Goal: Contribute content: Contribute content

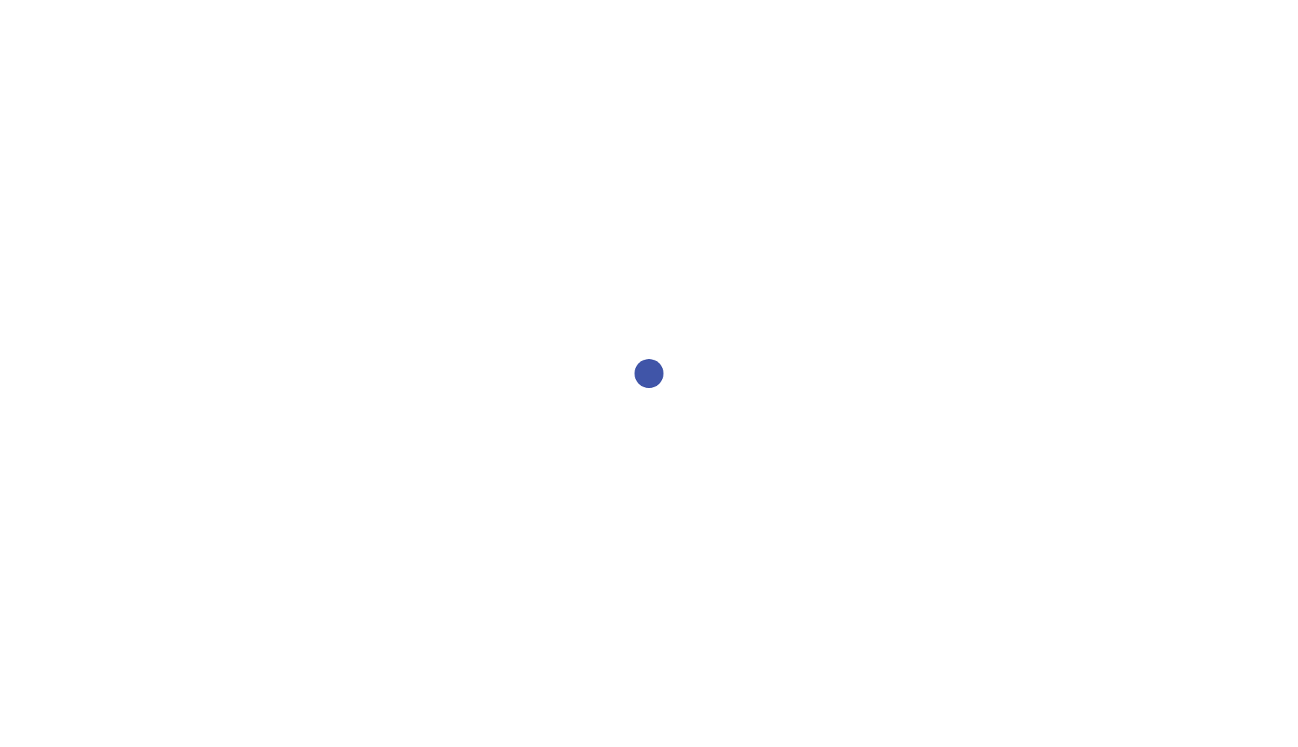
select select "2bed604d-1099-4043-b1bc-2365e8740244"
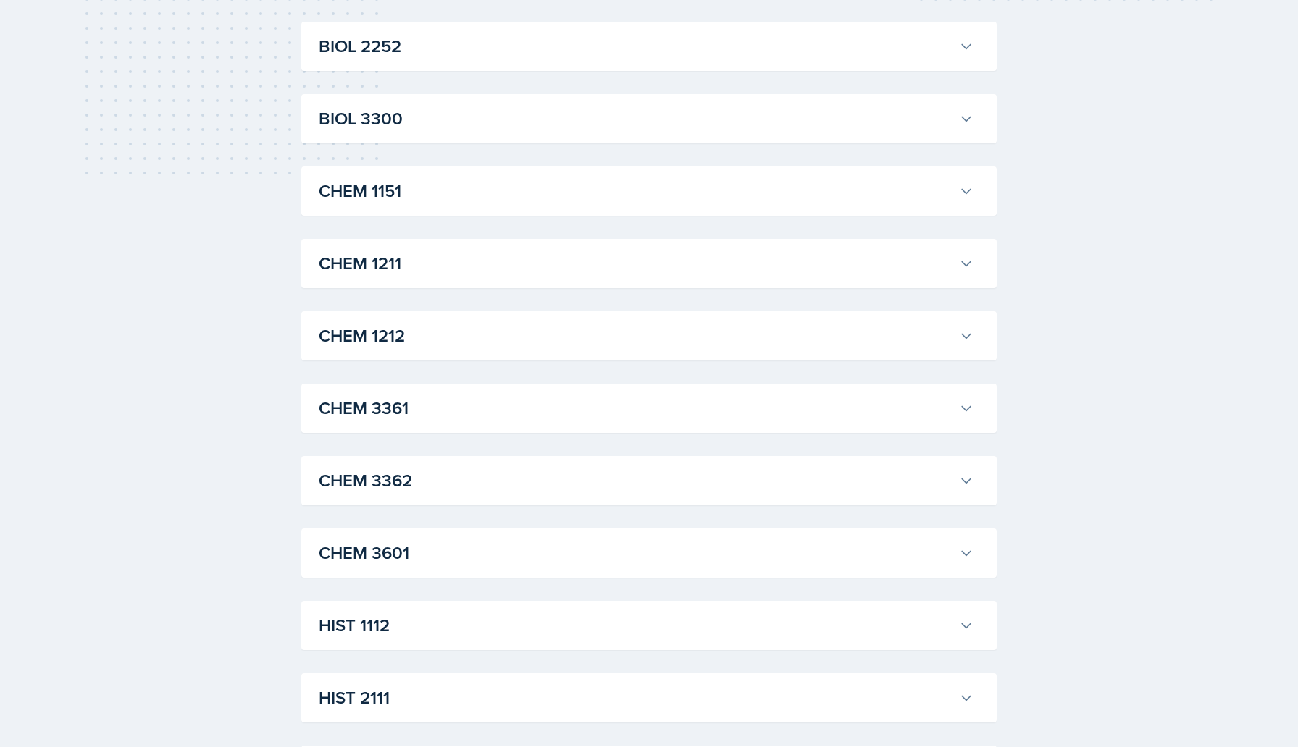
scroll to position [552, 0]
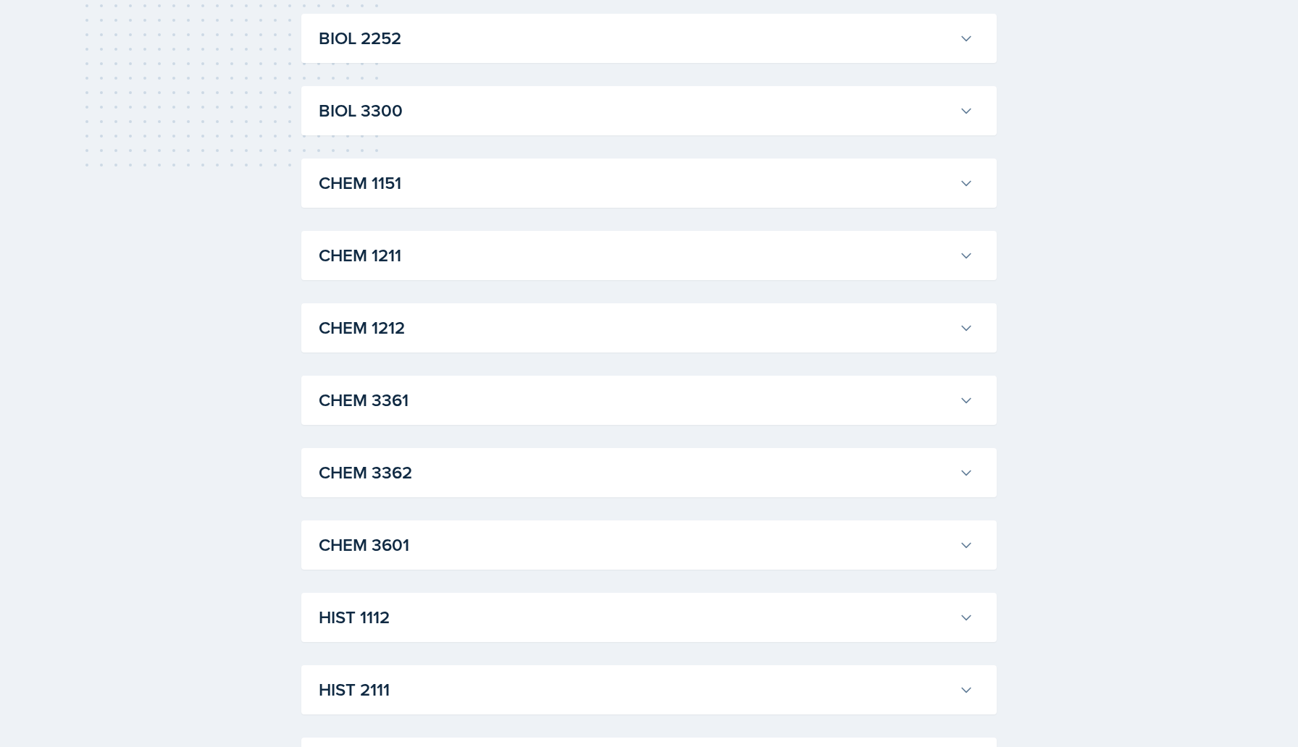
click at [810, 179] on h3 "CHEM 1151" at bounding box center [636, 183] width 634 height 26
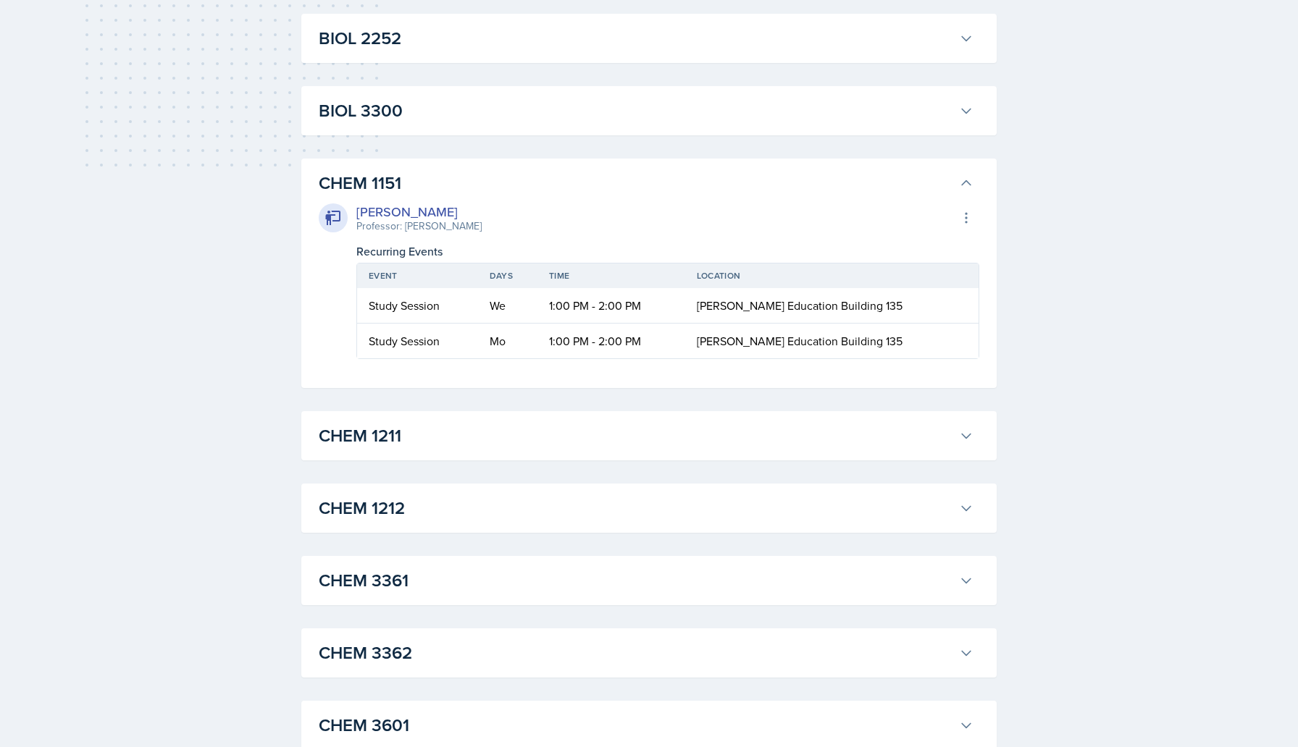
click at [857, 117] on h3 "BIOL 3300" at bounding box center [636, 111] width 634 height 26
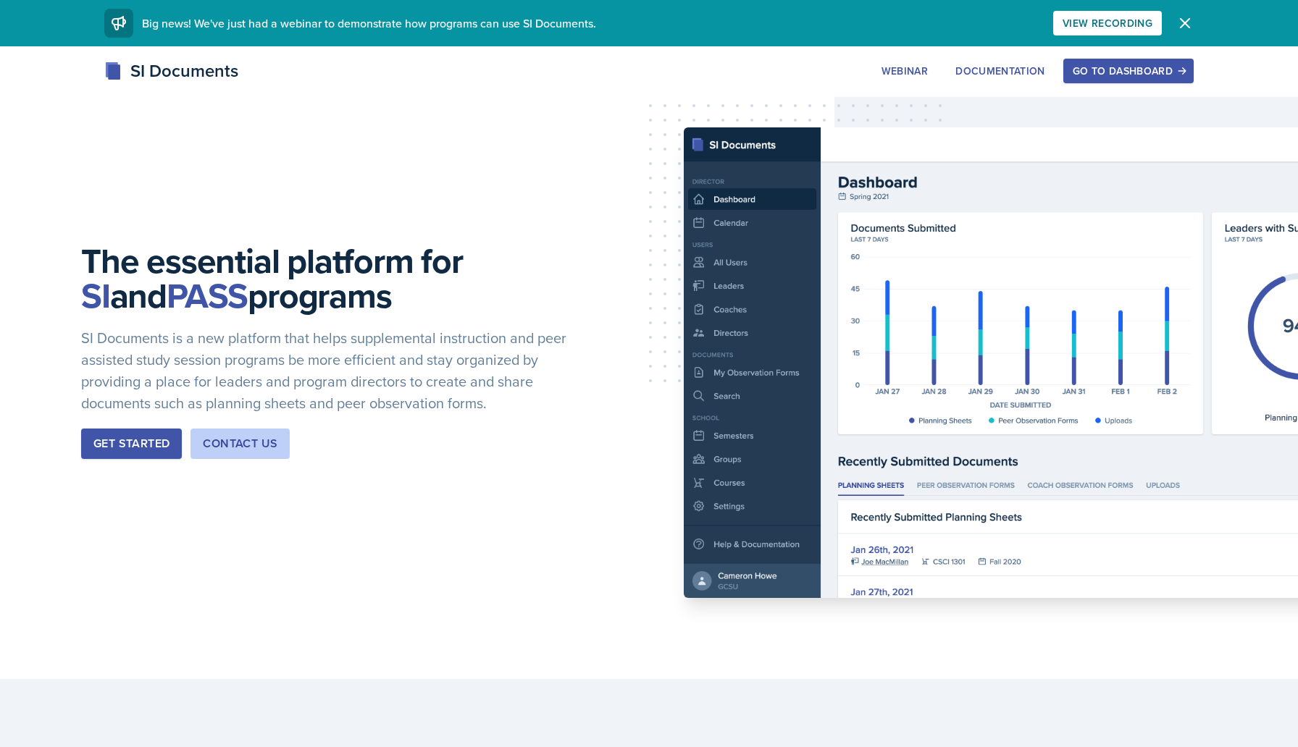
click at [1164, 67] on div "Go to Dashboard" at bounding box center [1128, 71] width 112 height 12
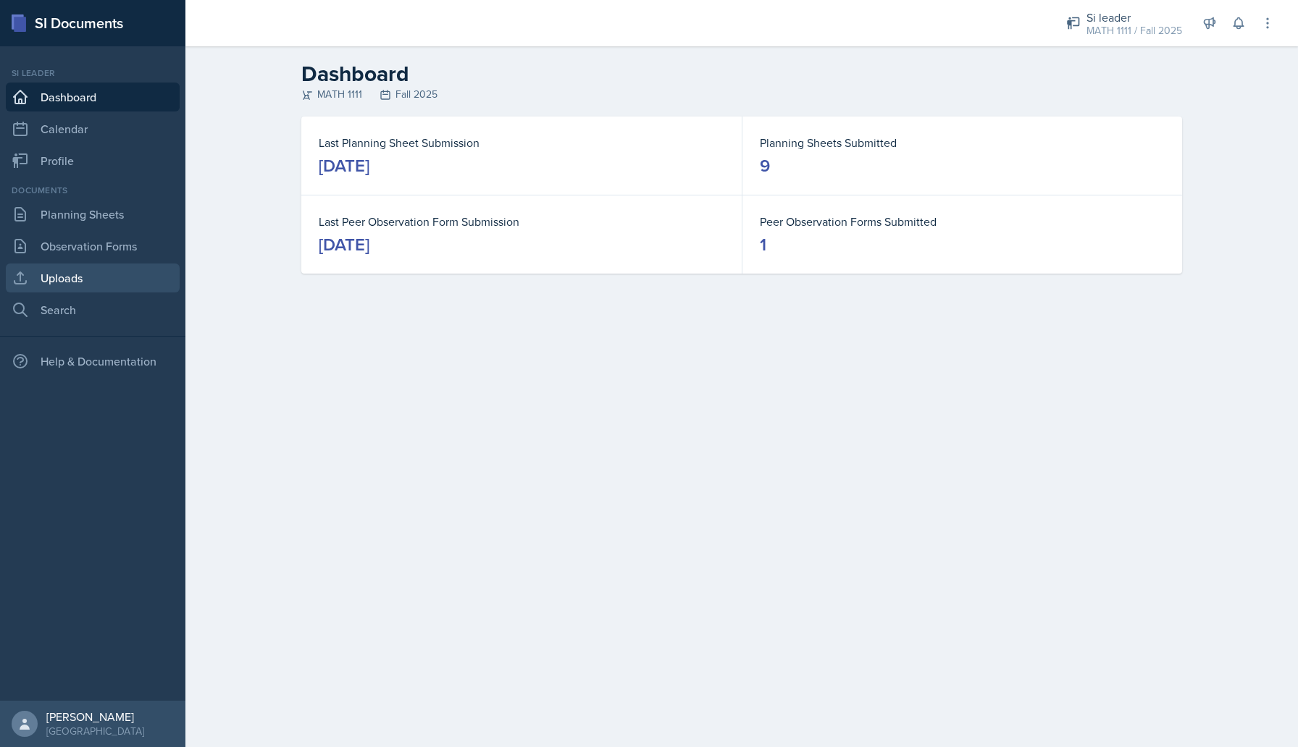
click at [79, 270] on link "Uploads" at bounding box center [93, 278] width 174 height 29
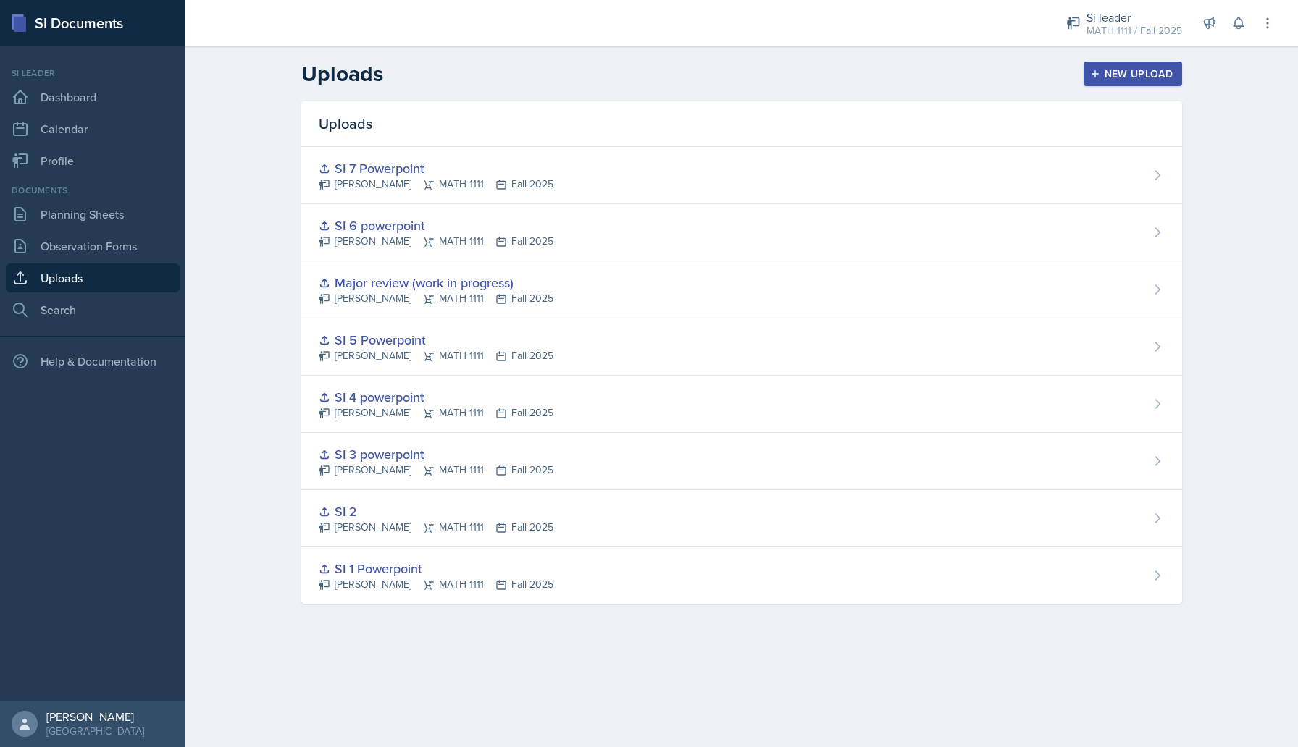
click at [1112, 68] on div "New Upload" at bounding box center [1133, 74] width 80 height 12
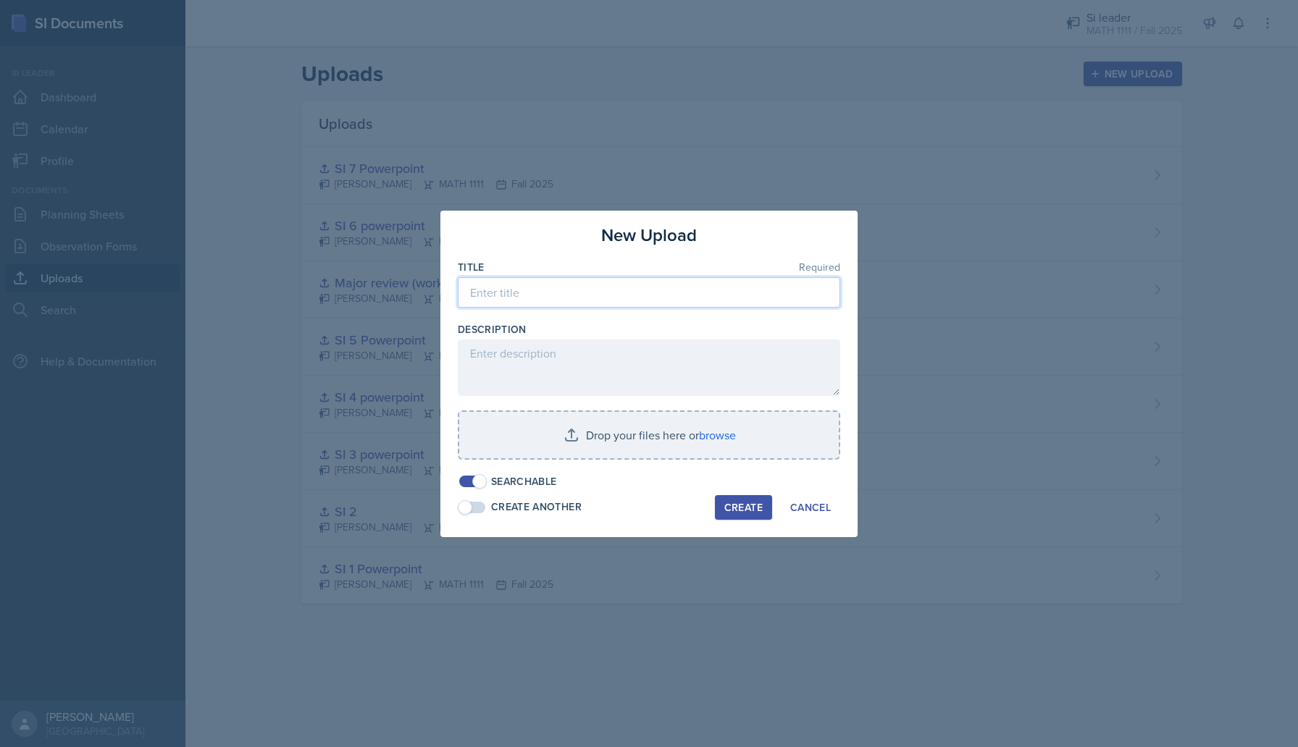
click at [679, 295] on input at bounding box center [649, 292] width 382 height 30
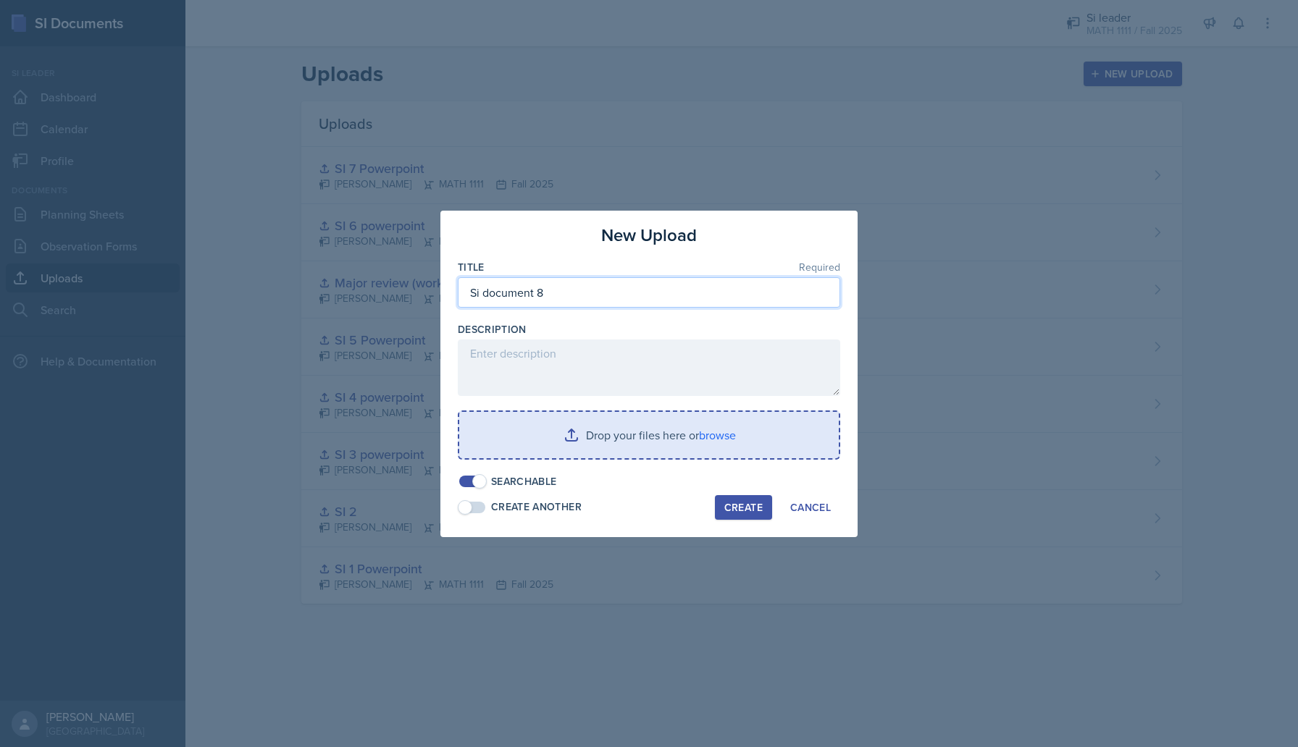
type input "Si document 8"
click at [691, 431] on input "file" at bounding box center [648, 435] width 379 height 46
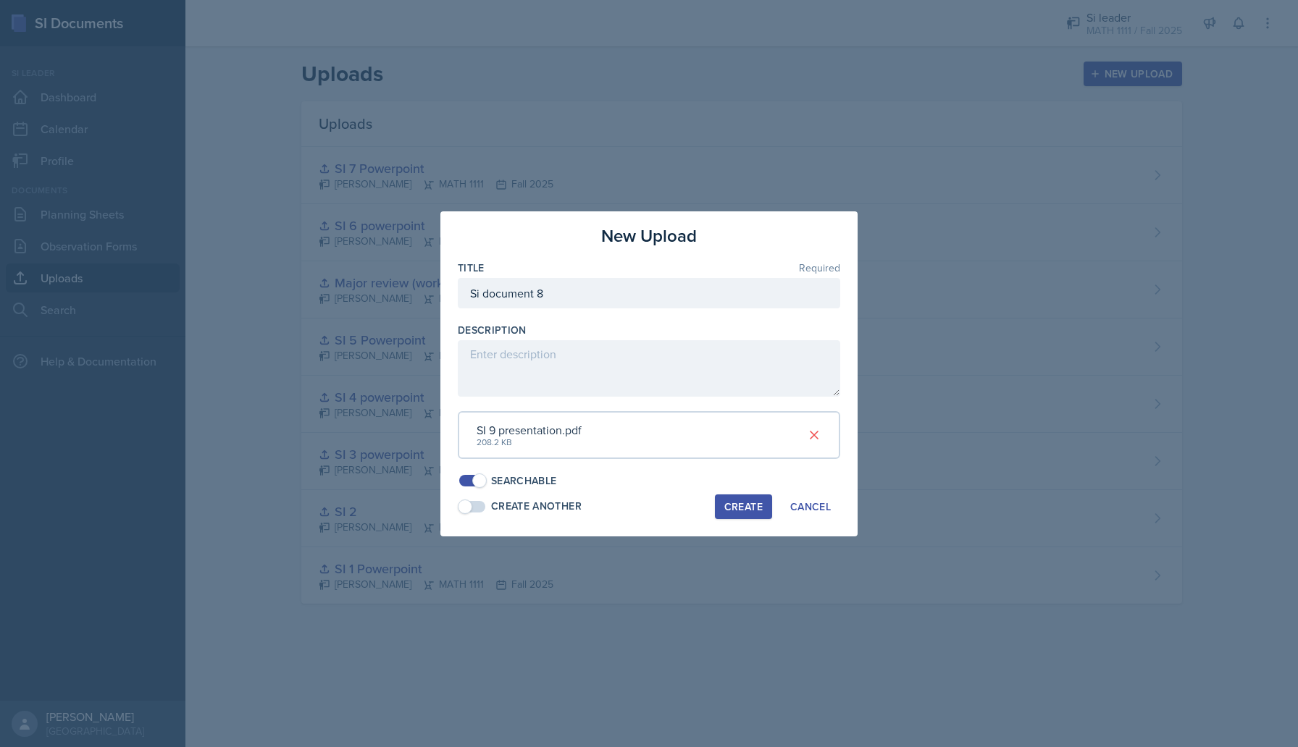
click at [735, 497] on button "Create" at bounding box center [743, 507] width 57 height 25
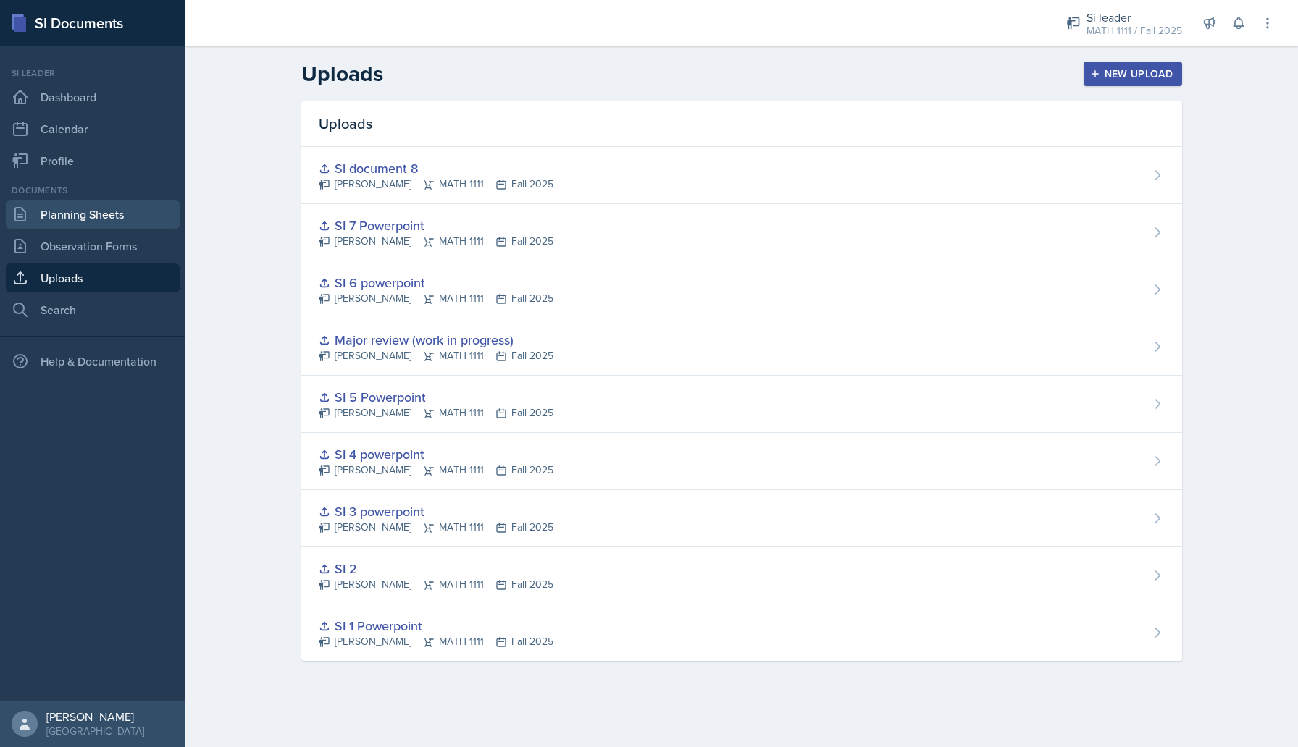
click at [93, 210] on link "Planning Sheets" at bounding box center [93, 214] width 174 height 29
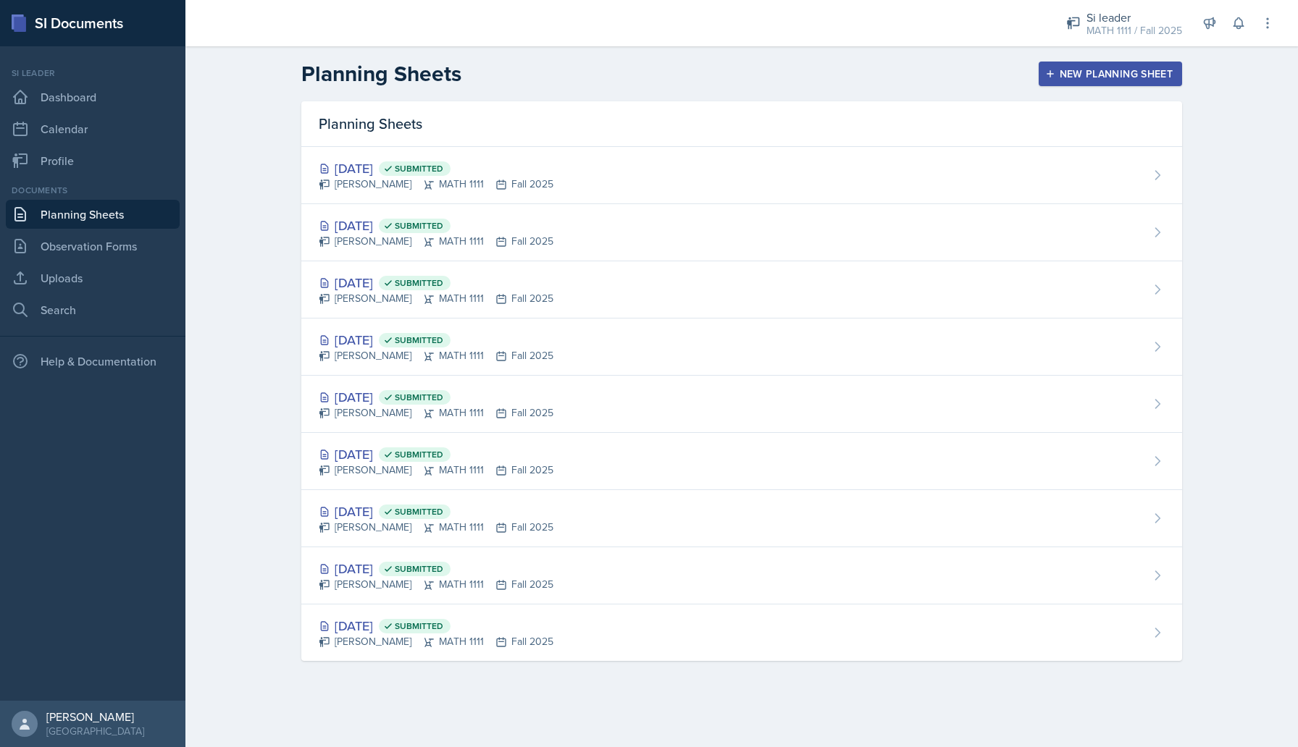
click at [1083, 71] on div "New Planning Sheet" at bounding box center [1110, 74] width 125 height 12
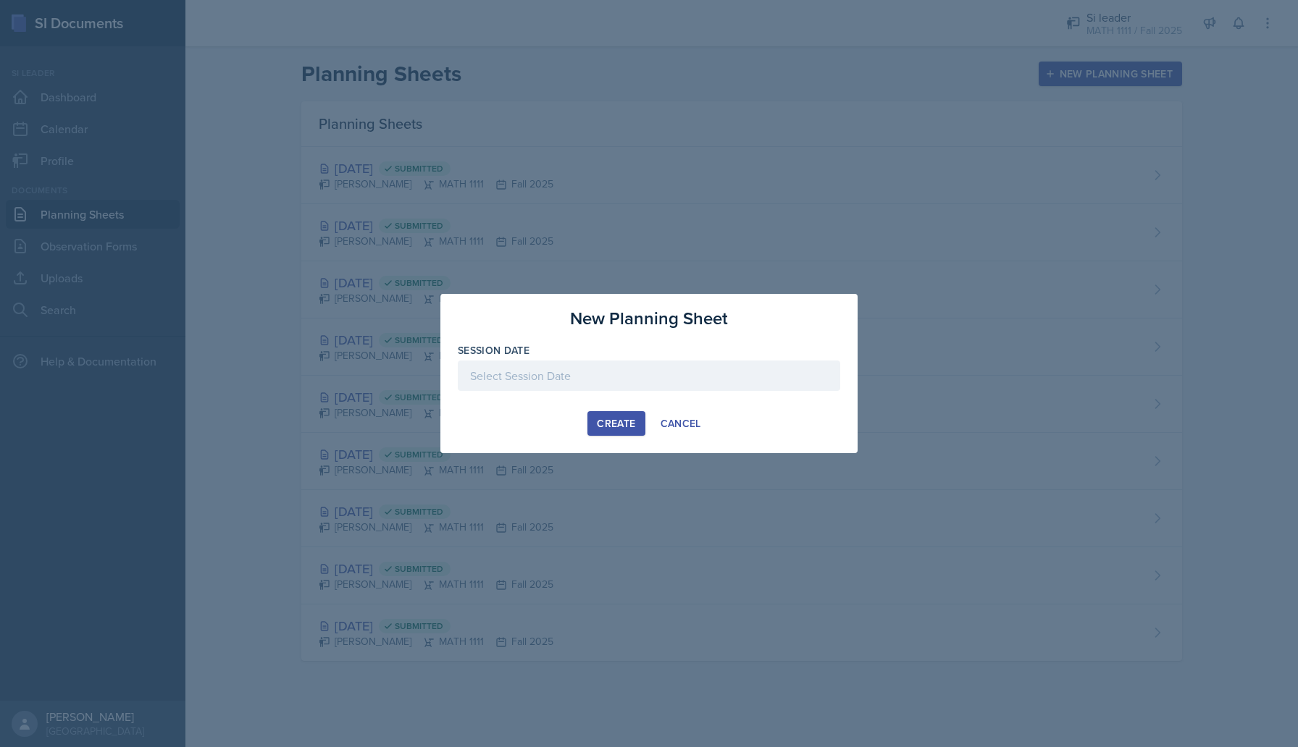
click at [574, 376] on div at bounding box center [649, 376] width 382 height 30
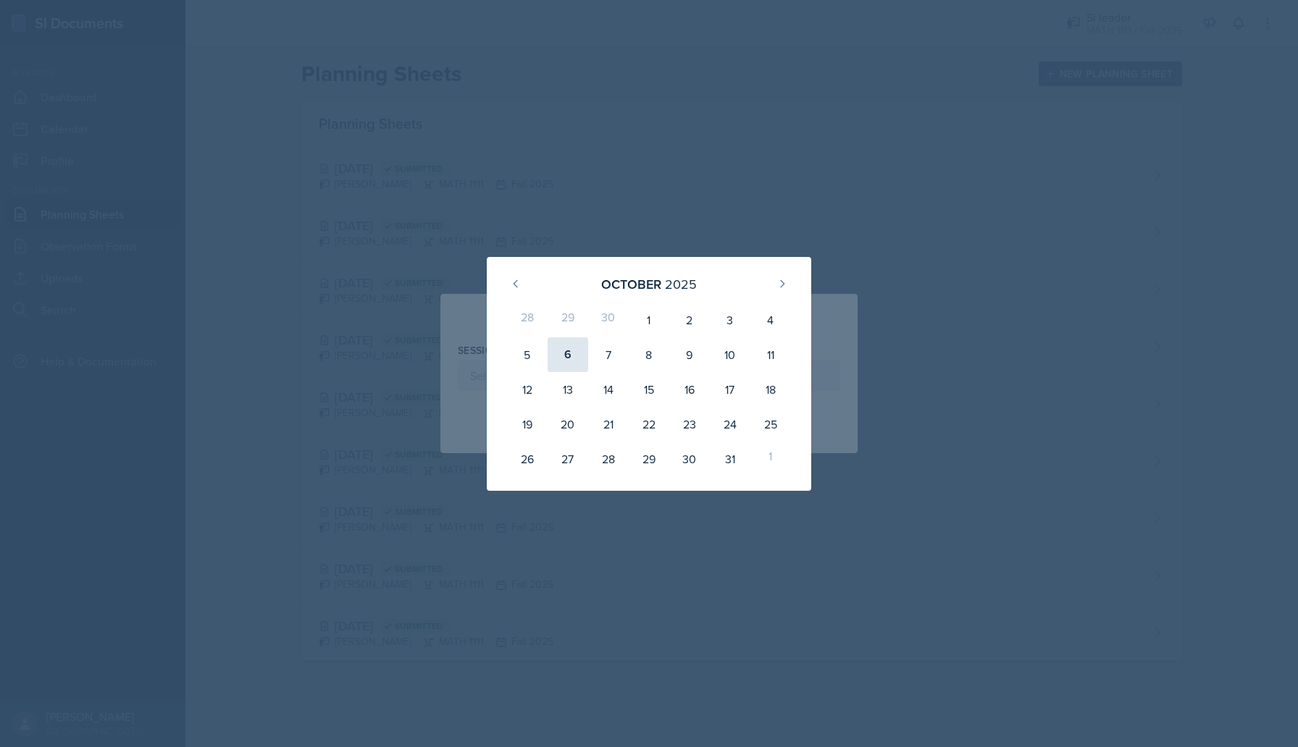
click at [566, 363] on div "6" at bounding box center [567, 354] width 41 height 35
type input "[DATE]"
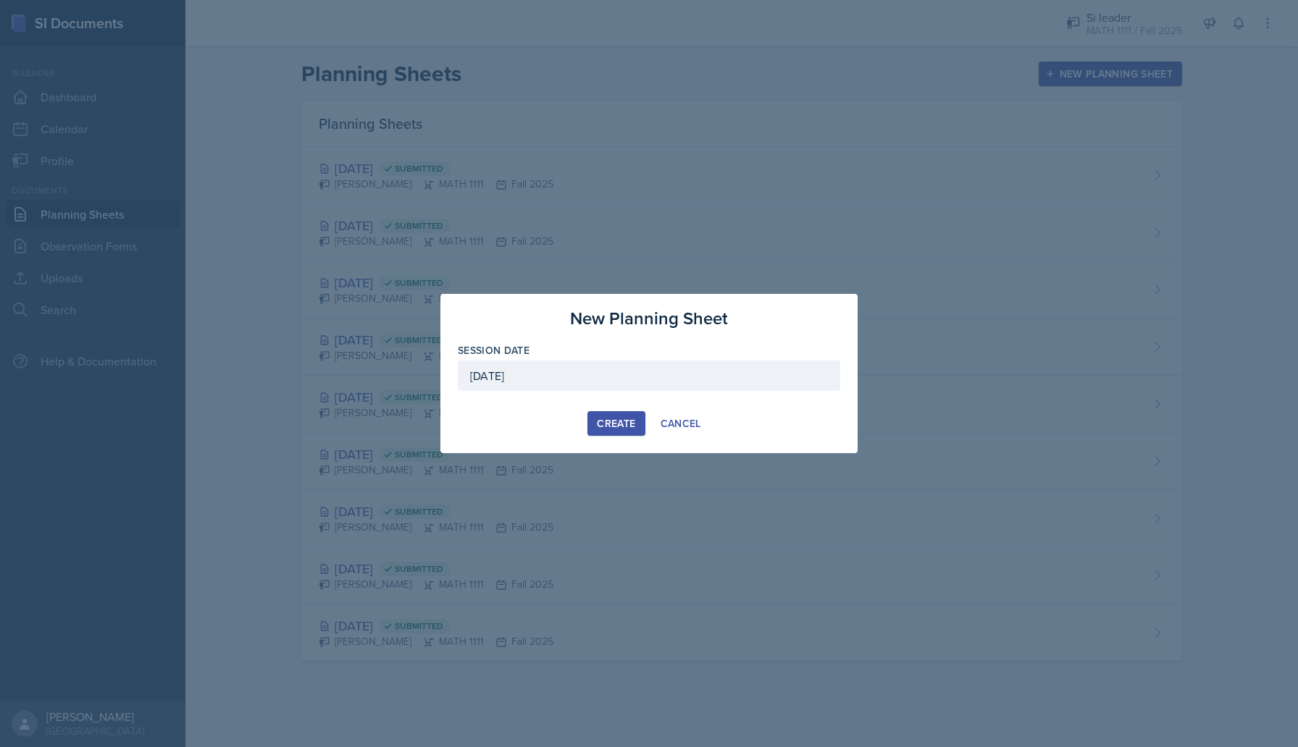
click at [601, 422] on div "Create" at bounding box center [616, 424] width 38 height 12
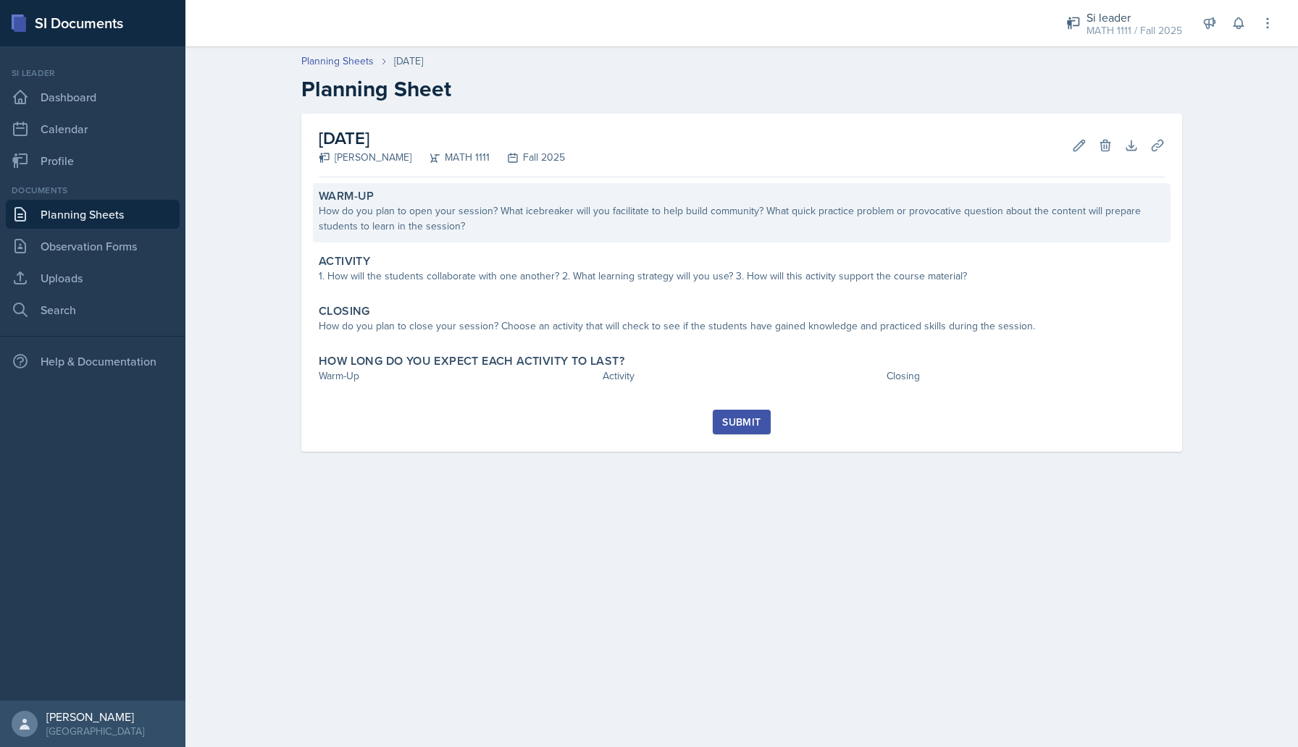
click at [540, 237] on div "Warm-Up How do you plan to open your session? What icebreaker will you facilita…" at bounding box center [741, 212] width 857 height 59
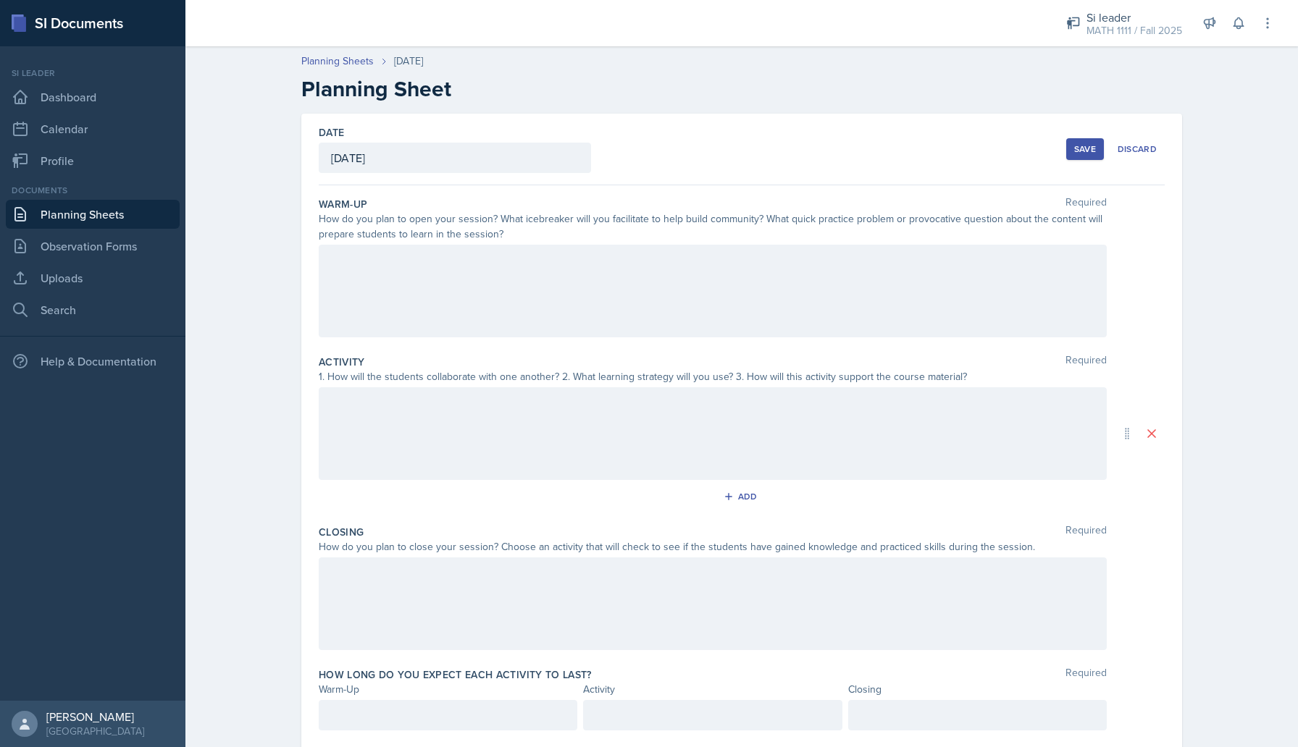
click at [493, 269] on div at bounding box center [713, 291] width 788 height 93
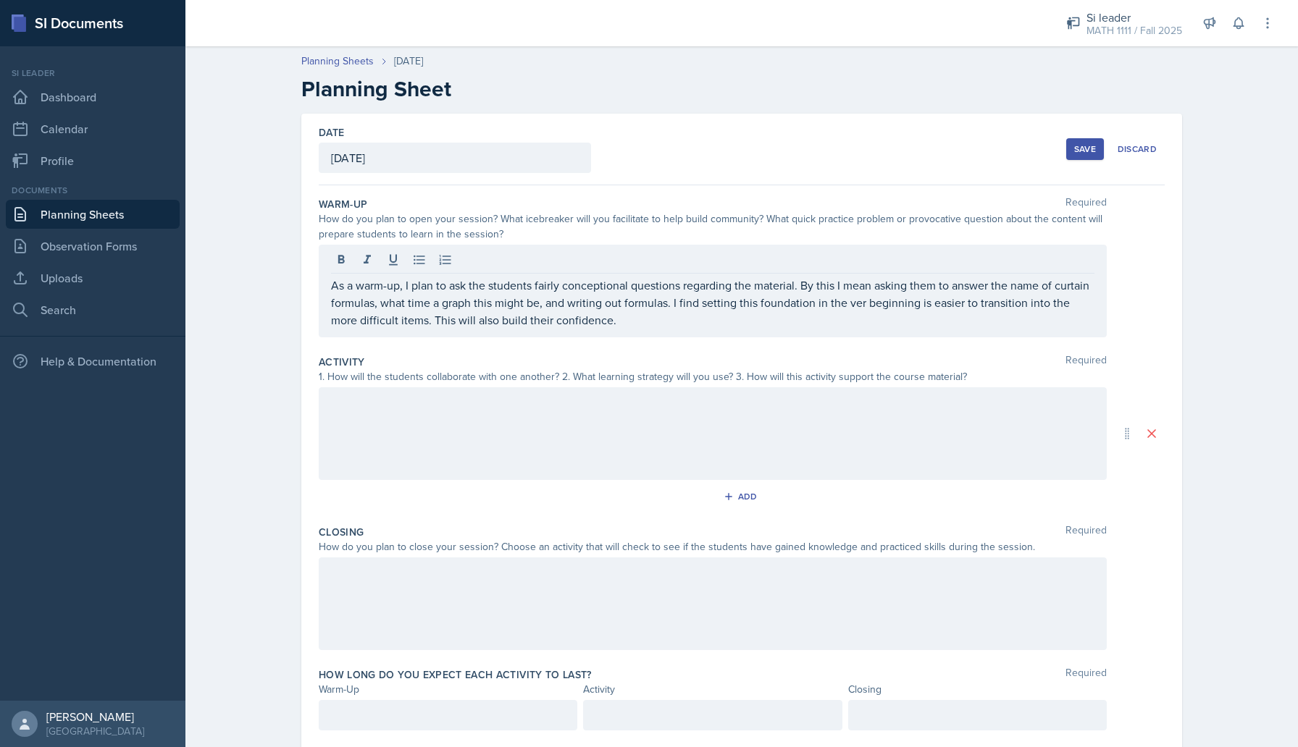
click at [436, 421] on div at bounding box center [713, 433] width 788 height 93
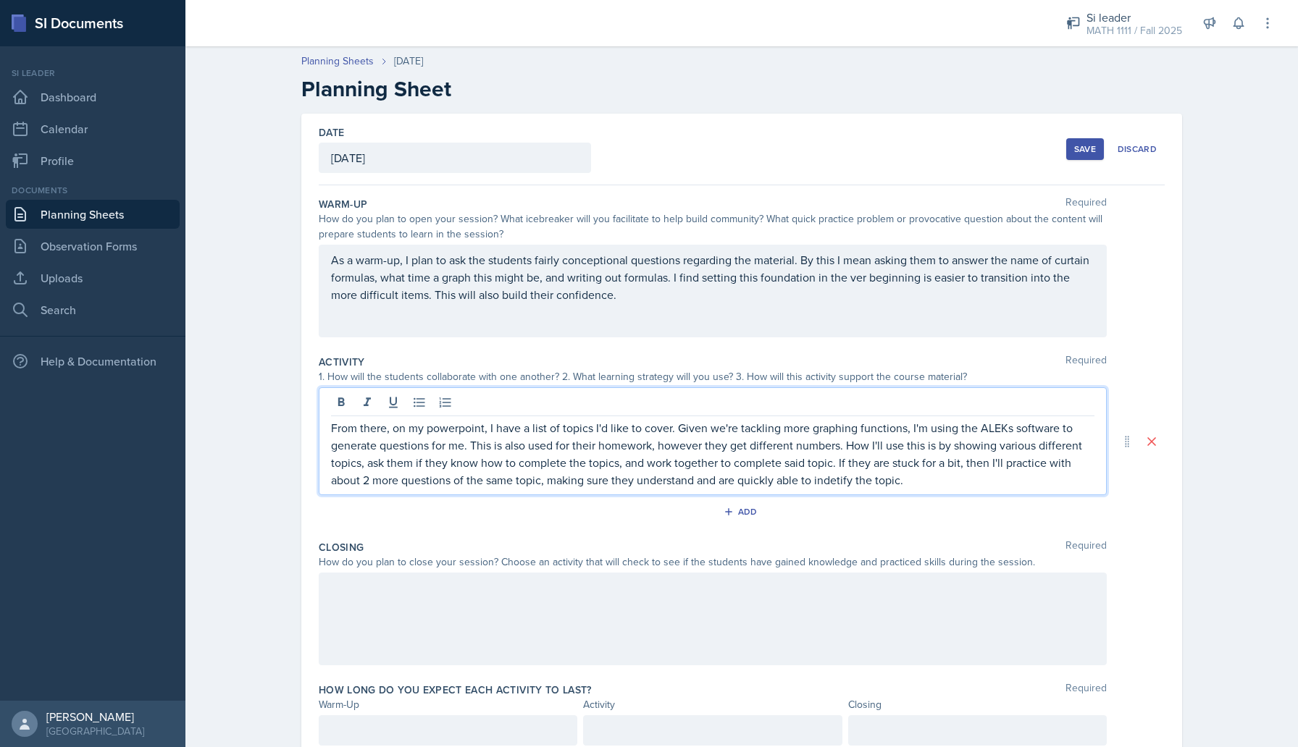
click at [831, 486] on p "From there, on my powerpoint, I have a list of topics I'd like to cover. Given …" at bounding box center [712, 454] width 763 height 70
click at [827, 483] on p "From there, on my powerpoint, I have a list of topics I'd like to cover. Given …" at bounding box center [712, 454] width 763 height 70
click at [945, 482] on p "From there, on my powerpoint, I have a list of topics I'd like to cover. Given …" at bounding box center [712, 454] width 763 height 70
click at [832, 481] on p "From there, on my powerpoint, I have a list of topics I'd like to cover. Given …" at bounding box center [712, 454] width 763 height 70
click at [941, 476] on p "From there, on my powerpoint, I have a list of topics I'd like to cover. Given …" at bounding box center [712, 454] width 763 height 70
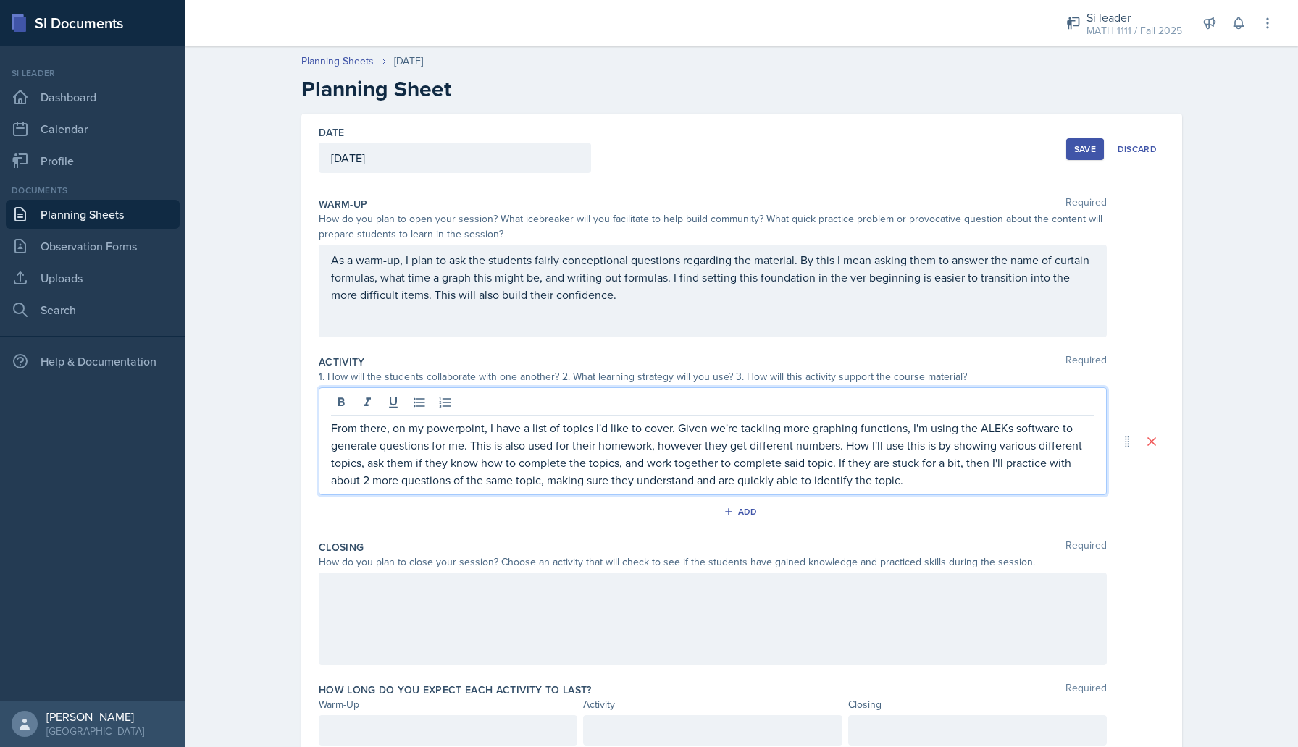
click at [495, 604] on div at bounding box center [713, 619] width 788 height 93
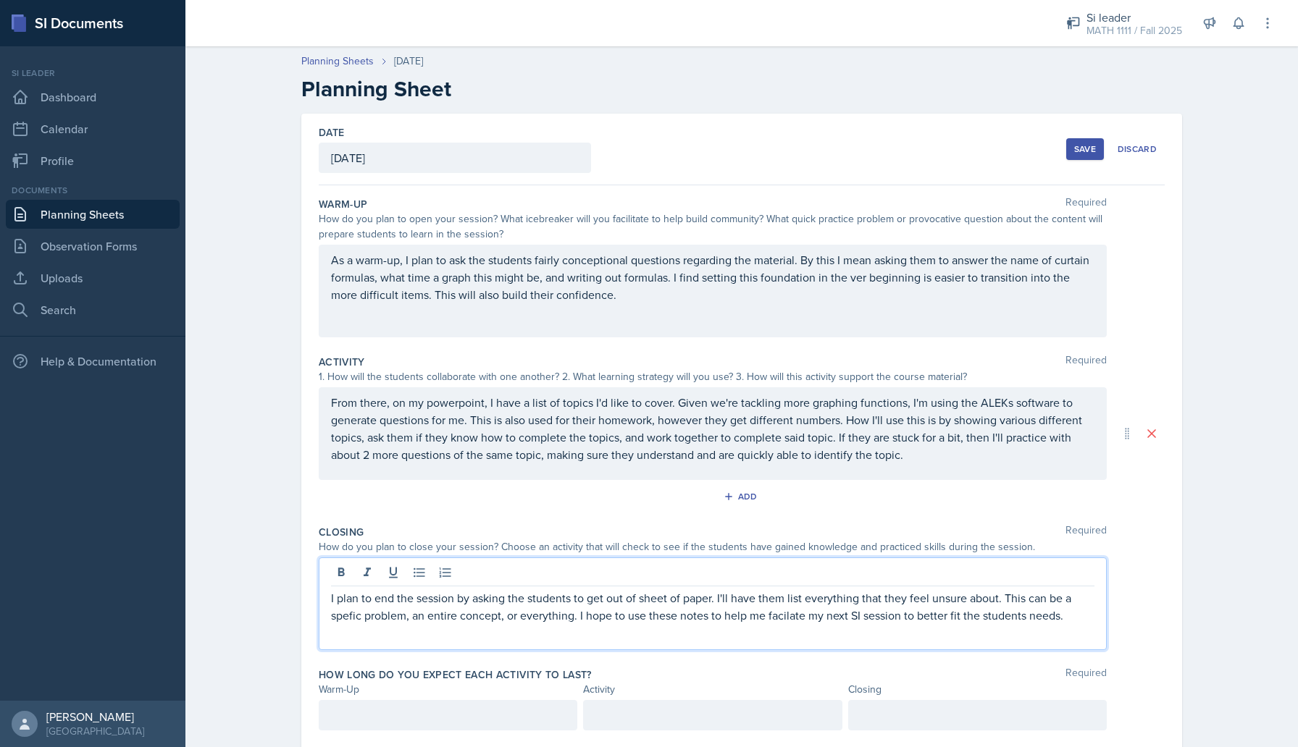
click at [343, 617] on p "I plan to end the session by asking the students to get out of sheet of paper. …" at bounding box center [712, 606] width 763 height 35
click at [353, 610] on p "I plan to end the session by asking the students to get out of sheet of paper. …" at bounding box center [712, 606] width 763 height 35
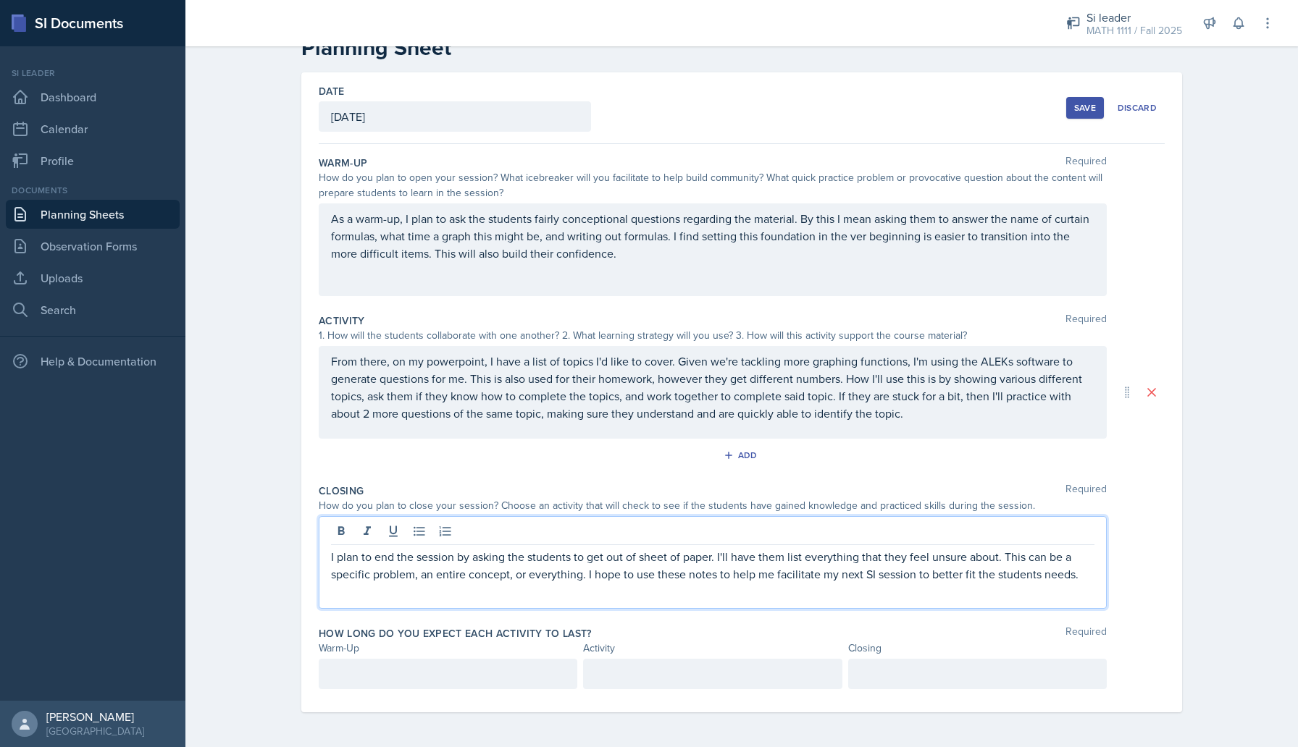
scroll to position [67, 0]
click at [715, 665] on p at bounding box center [712, 673] width 234 height 17
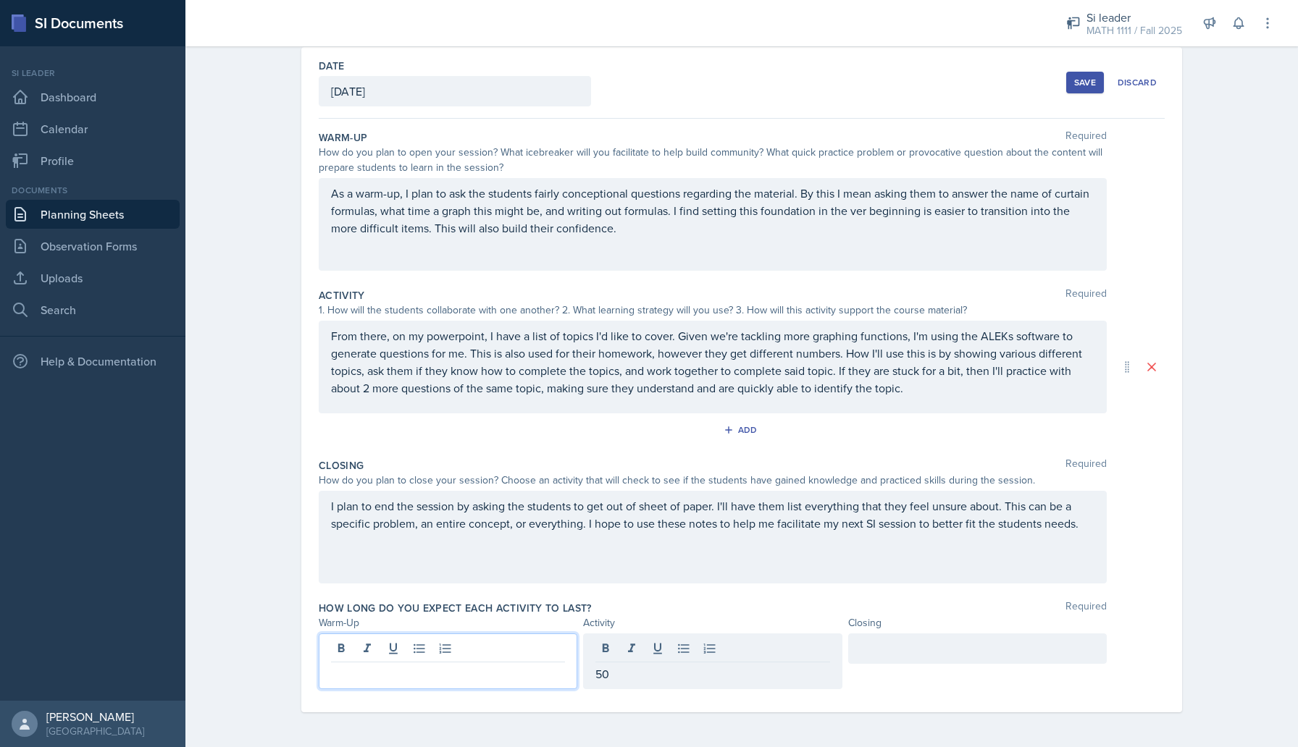
click at [526, 650] on div at bounding box center [448, 662] width 259 height 56
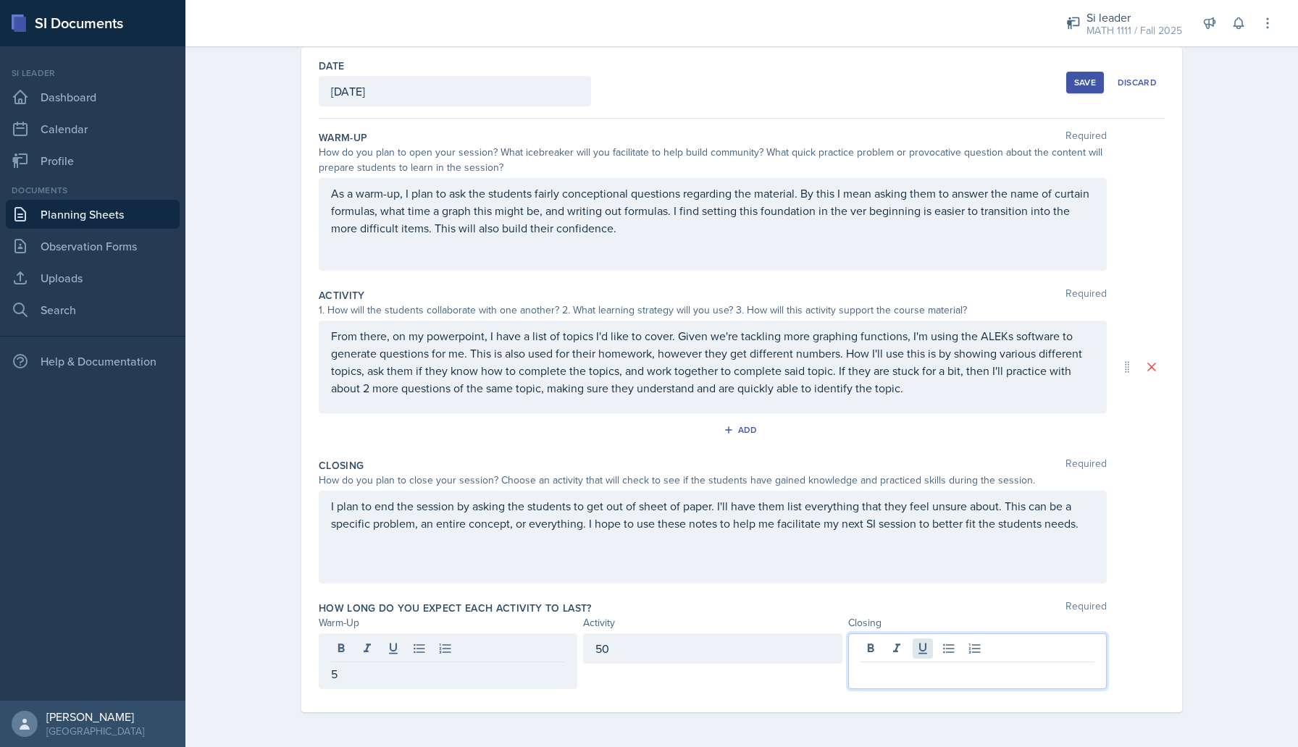
click at [925, 648] on div at bounding box center [977, 662] width 259 height 56
click at [894, 588] on div "Closing Required How do you plan to close your session? Choose an activity that…" at bounding box center [742, 524] width 846 height 143
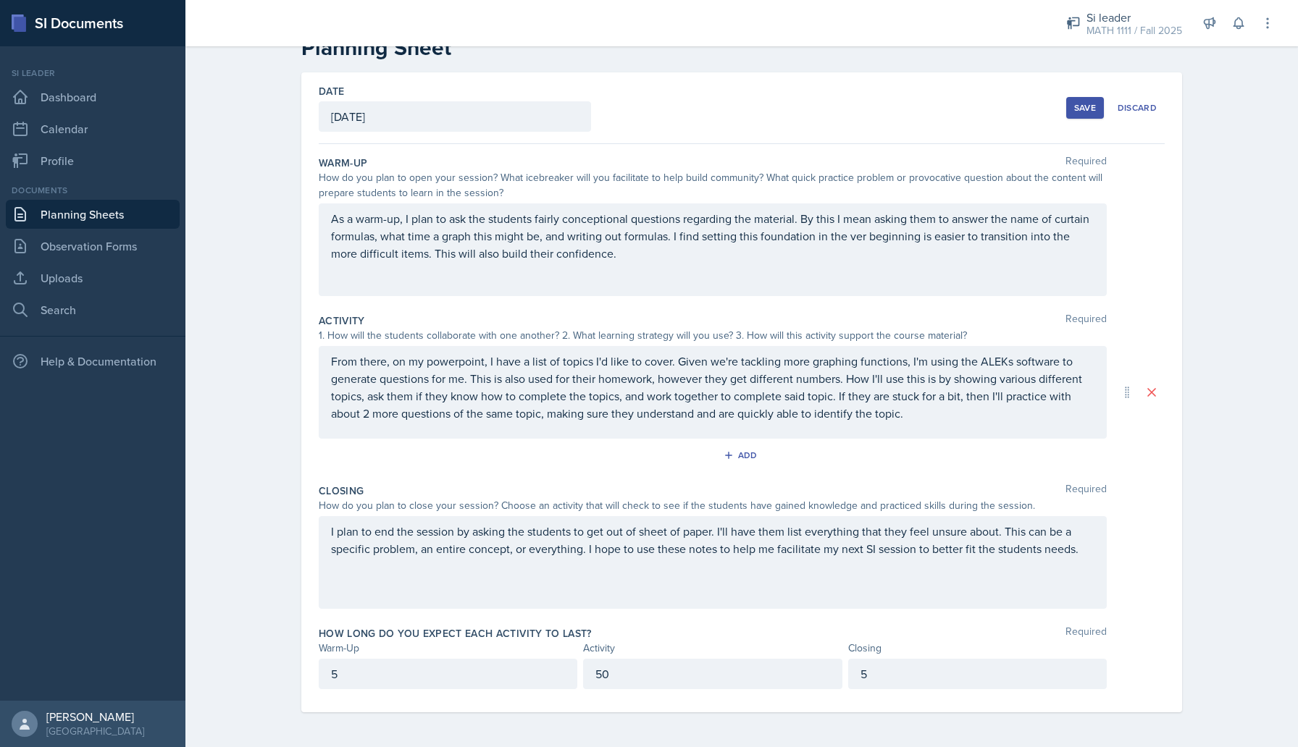
scroll to position [0, 0]
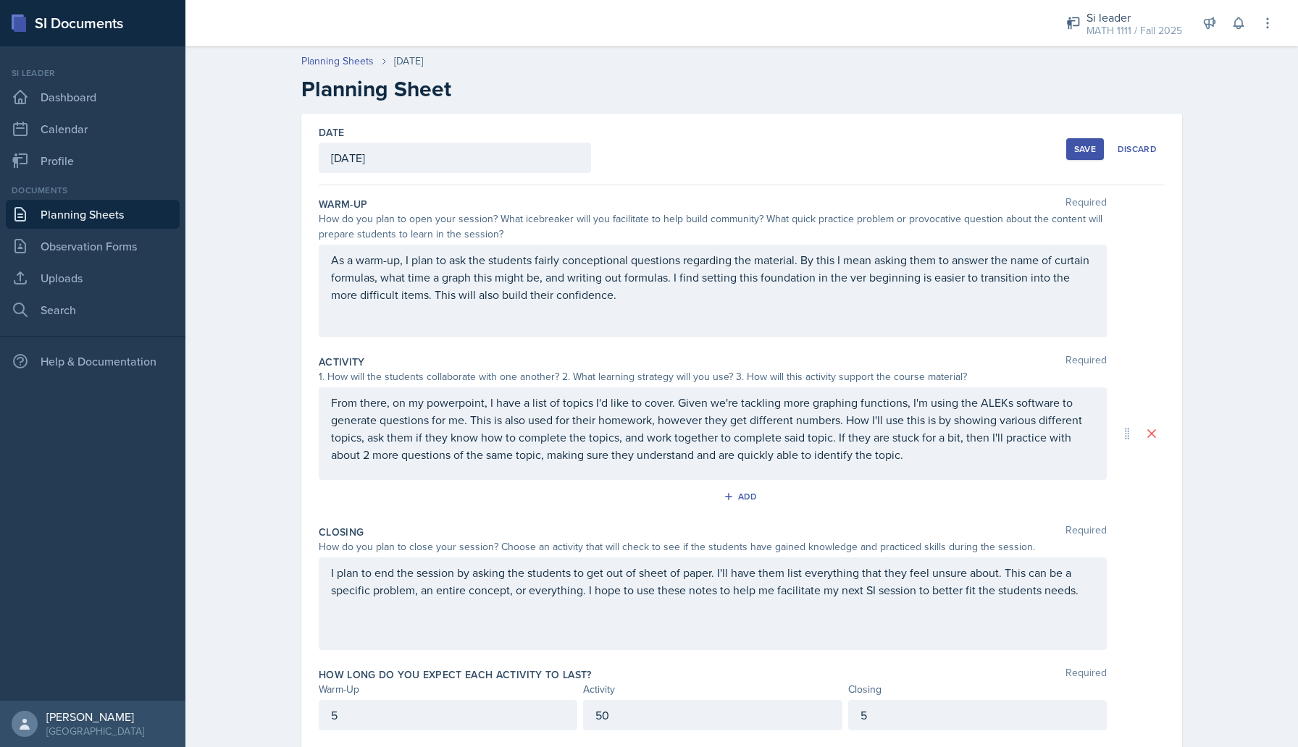
click at [1078, 144] on div "Save" at bounding box center [1085, 149] width 22 height 12
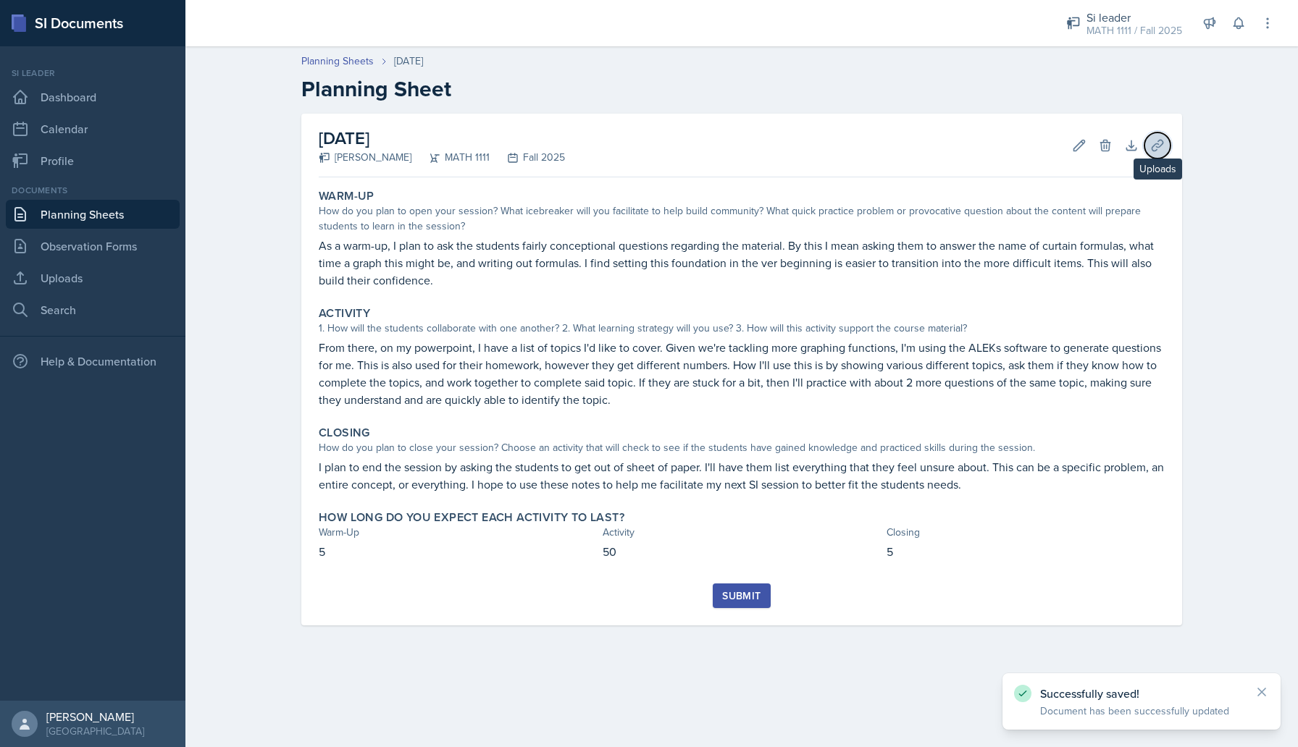
click at [1159, 144] on icon at bounding box center [1157, 145] width 14 height 14
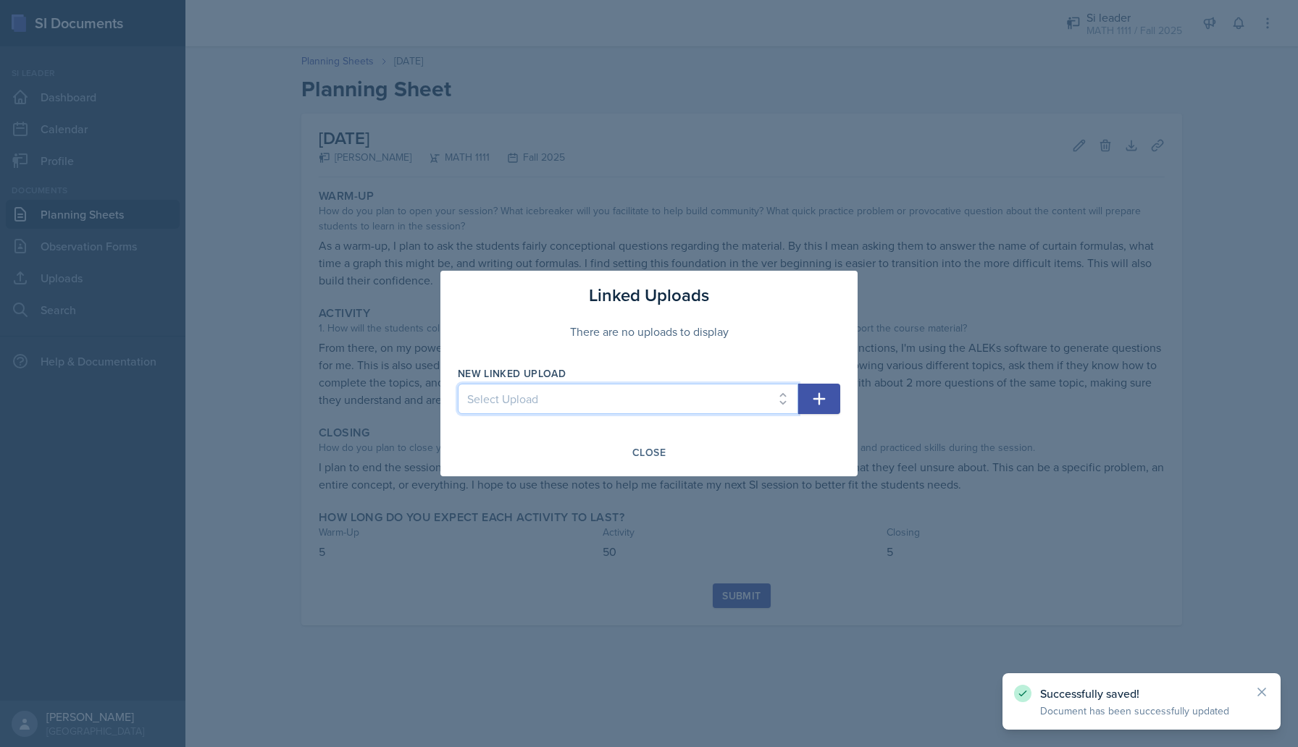
click at [671, 403] on select "Select Upload SI 1 Powerpoint SI 2 SI 3 powerpoint SI 4 powerpoint SI 5 Powerpo…" at bounding box center [628, 399] width 340 height 30
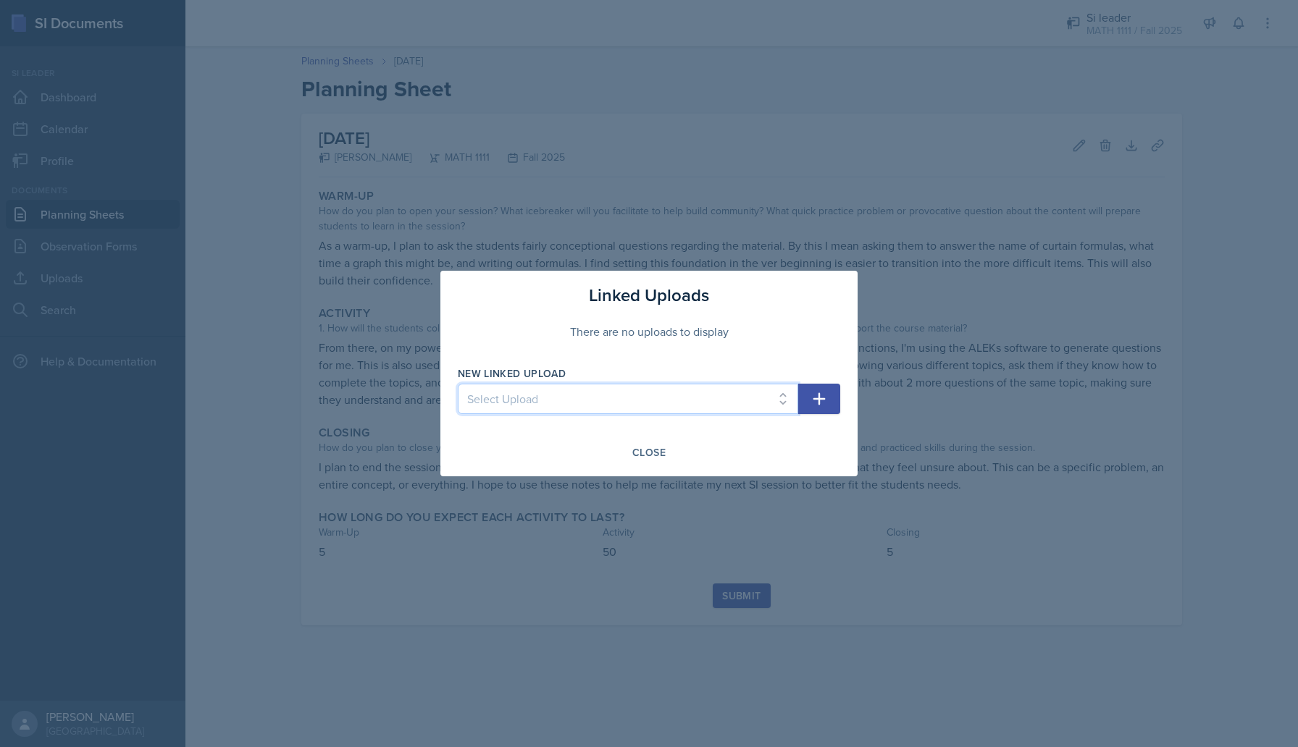
select select "27f3d461-befb-4ce7-8642-587488d479c1"
click at [458, 384] on select "Select Upload SI 1 Powerpoint SI 2 SI 3 powerpoint SI 4 powerpoint SI 5 Powerpo…" at bounding box center [628, 399] width 340 height 30
click at [814, 392] on icon "button" at bounding box center [818, 398] width 17 height 17
select select
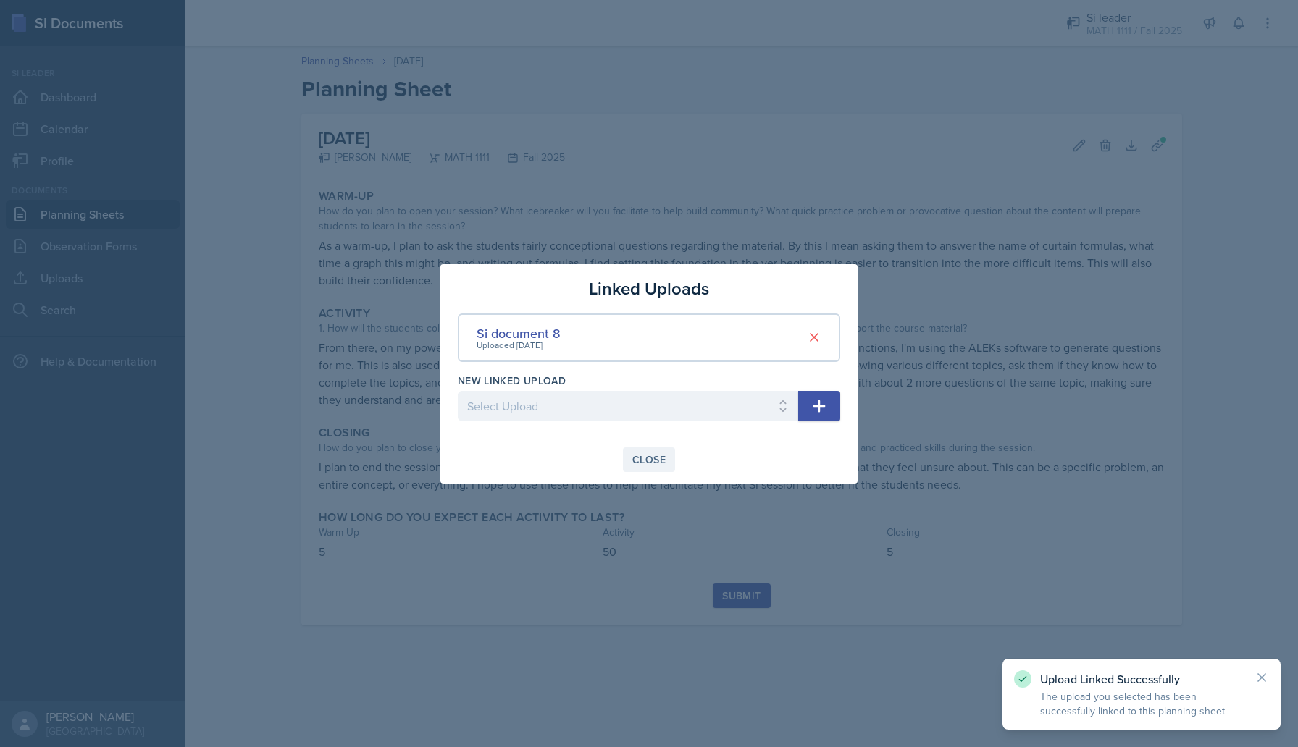
click at [647, 455] on div "Close" at bounding box center [648, 460] width 33 height 12
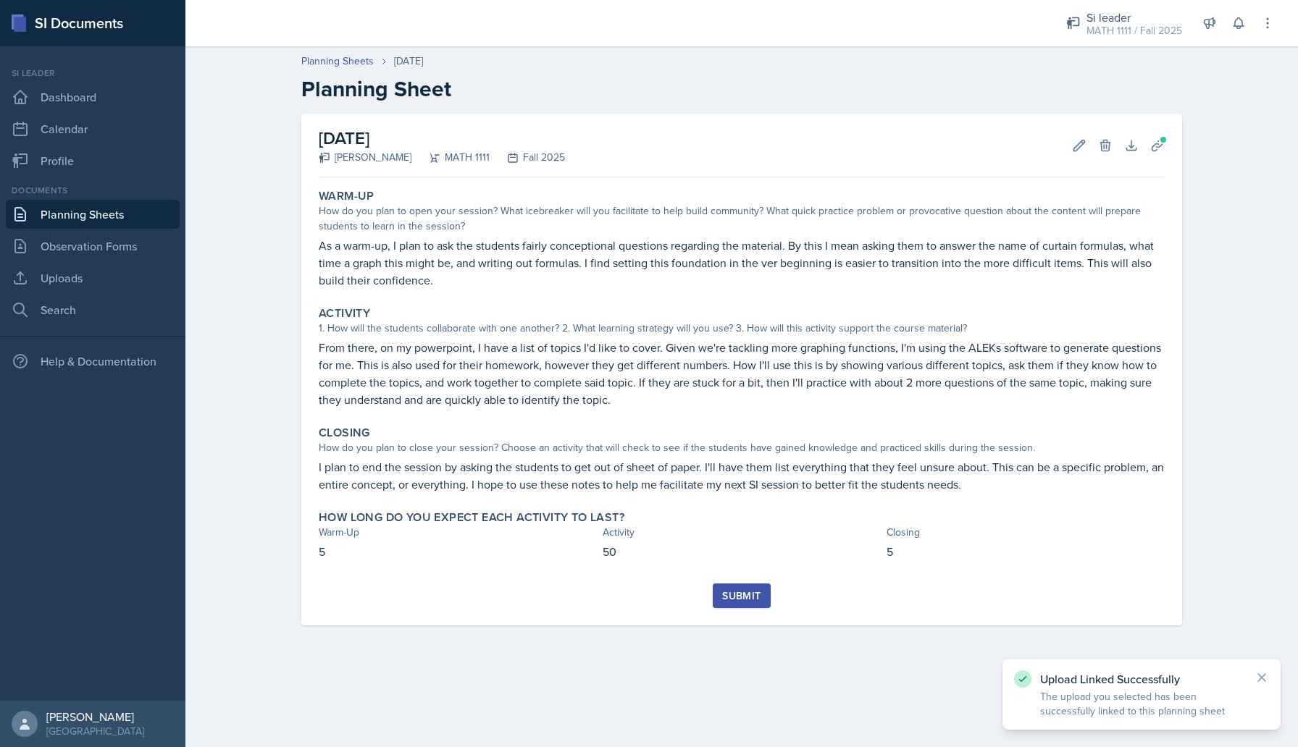
click at [752, 602] on div "Submit" at bounding box center [741, 596] width 38 height 12
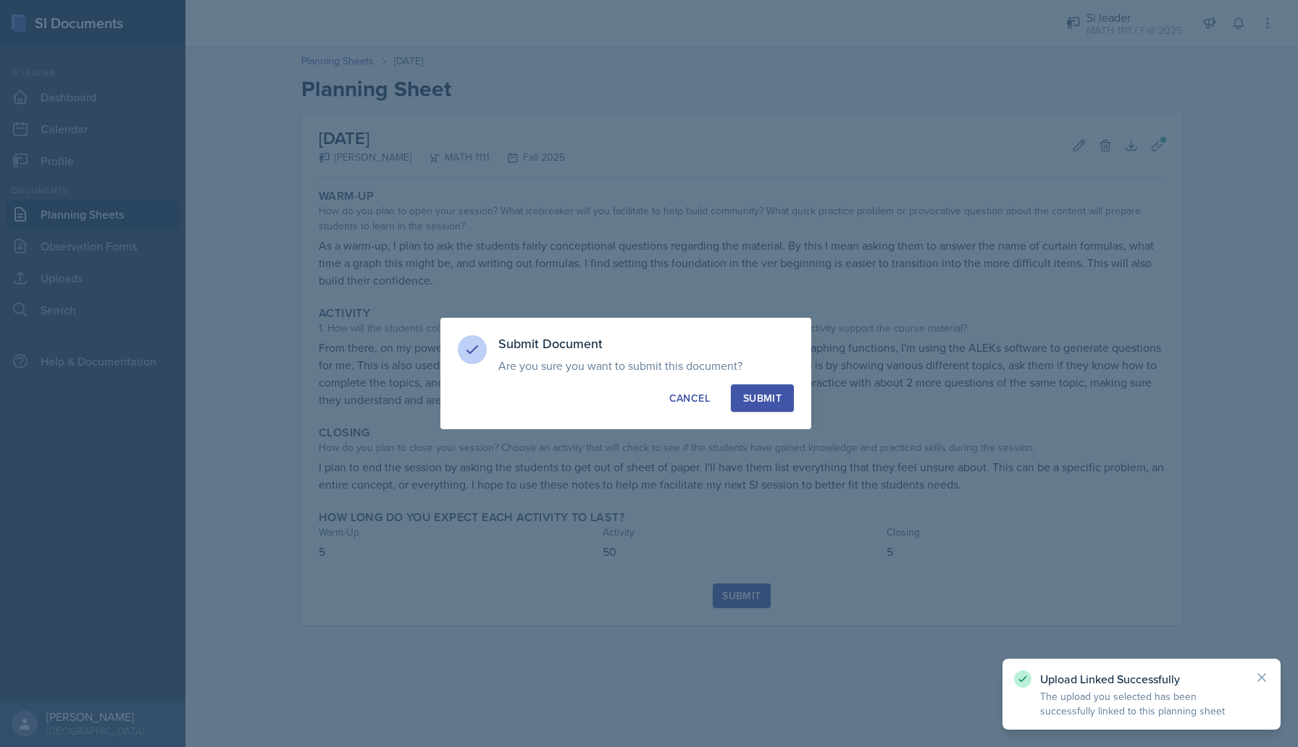
click at [762, 403] on div "Submit" at bounding box center [762, 398] width 38 height 14
